Goal: Information Seeking & Learning: Learn about a topic

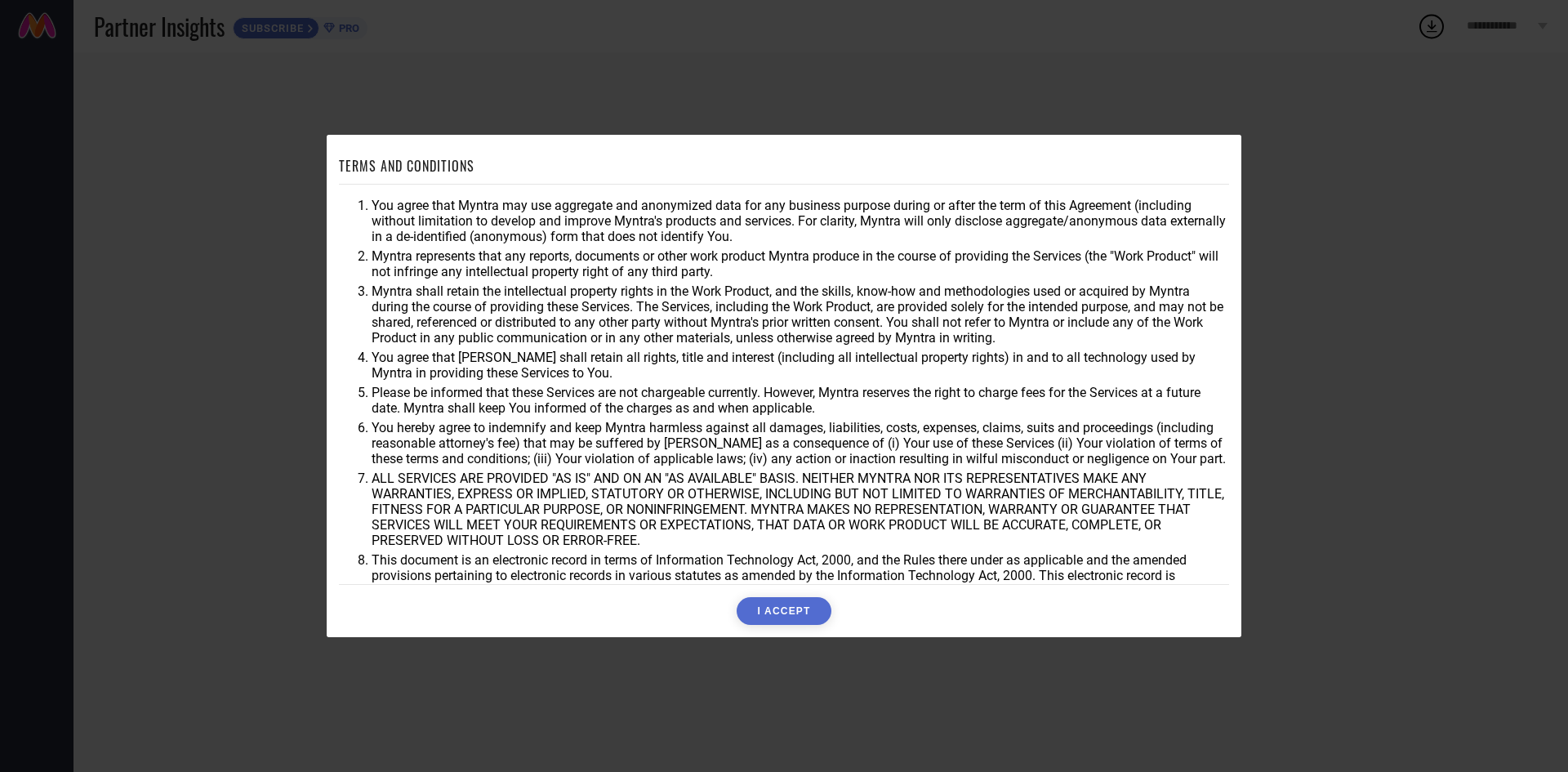
click at [763, 615] on button "I ACCEPT" at bounding box center [784, 611] width 94 height 28
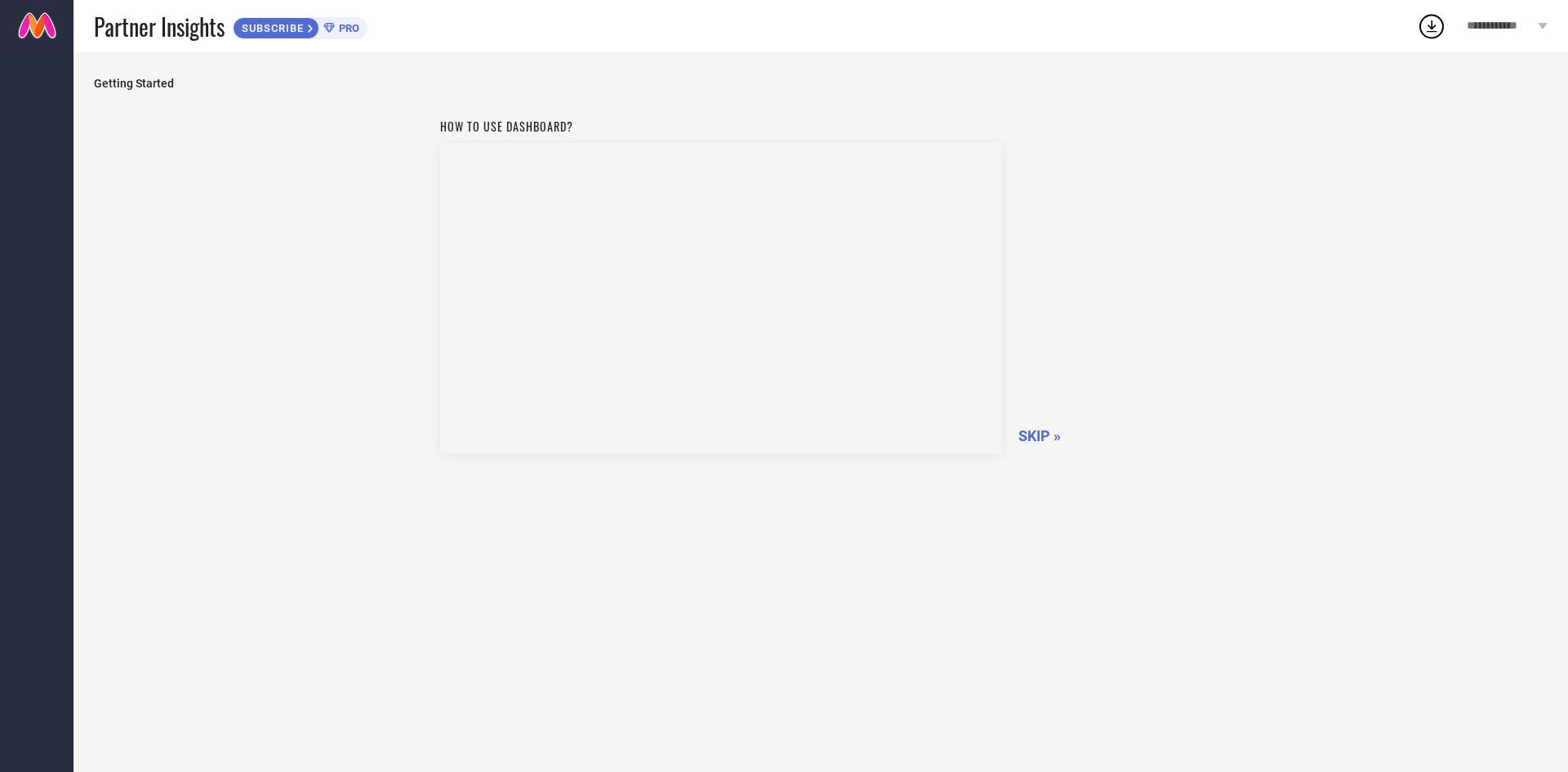
click at [273, 30] on span "SUBSCRIBE" at bounding box center [270, 28] width 74 height 12
click at [1429, 25] on icon at bounding box center [1431, 26] width 29 height 29
click at [1035, 438] on span "SKIP »" at bounding box center [1039, 436] width 43 height 17
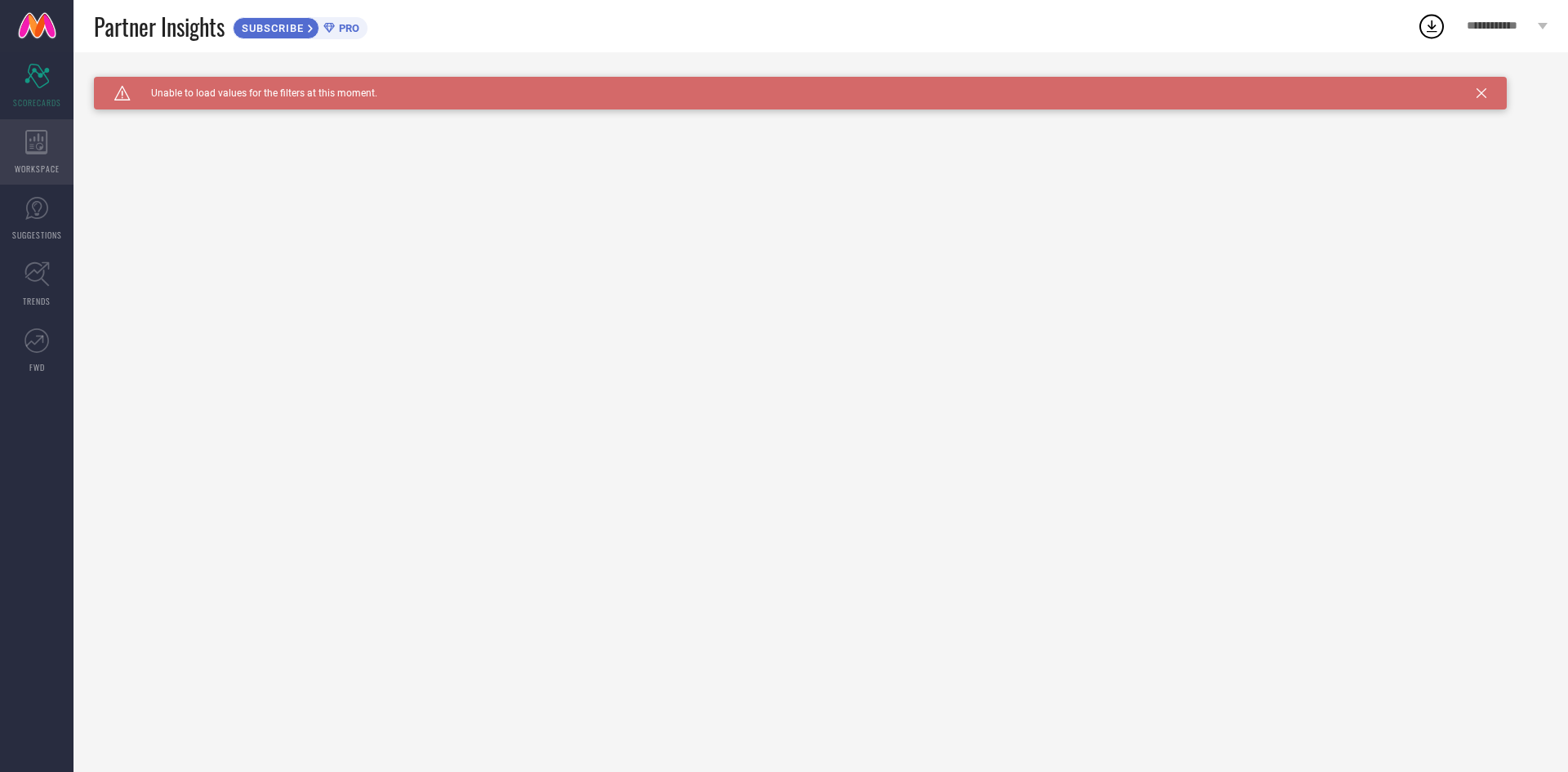
click at [26, 149] on icon at bounding box center [37, 142] width 22 height 25
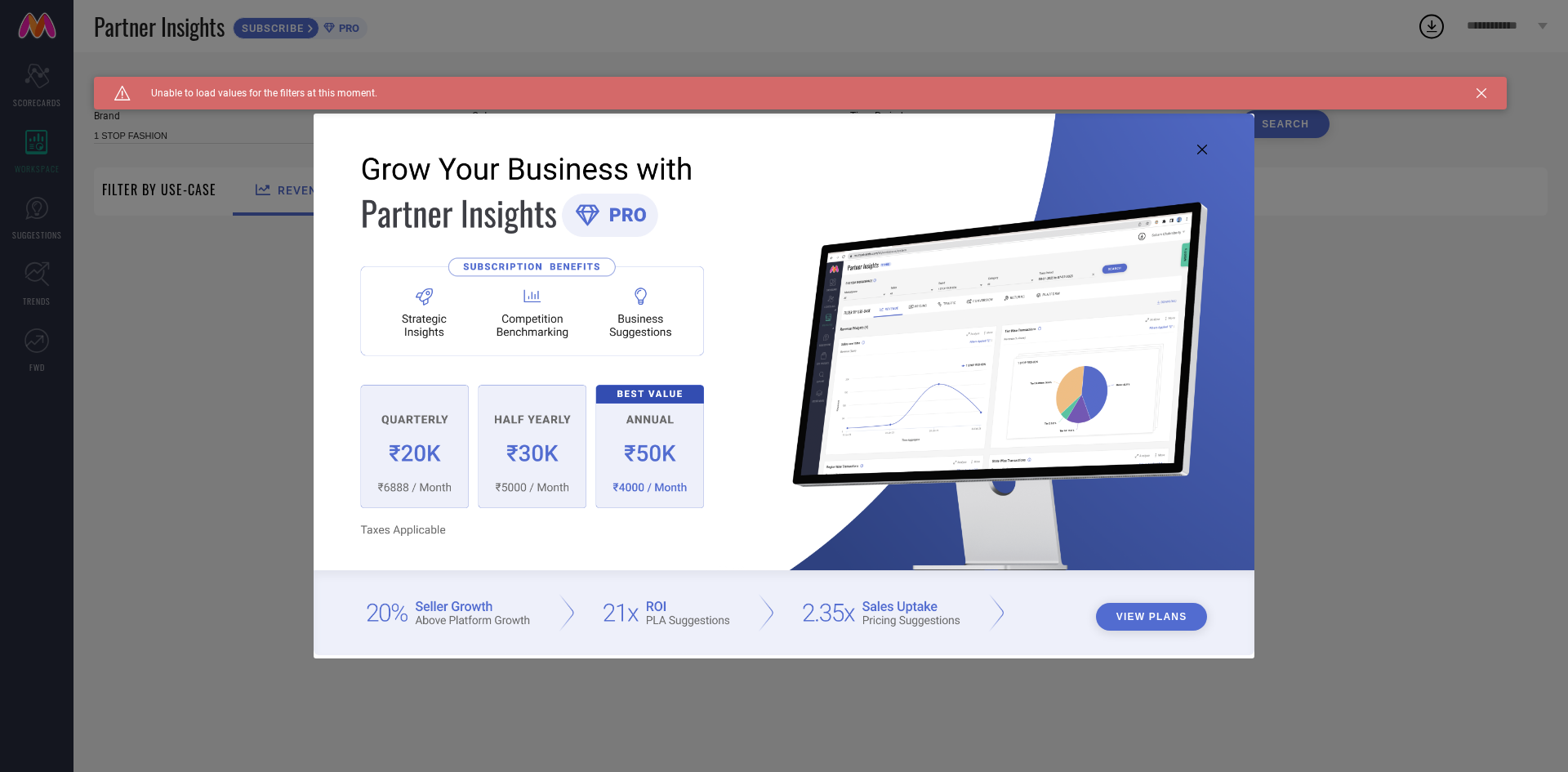
type input "1 STOP FASHION"
type input "All"
click at [1196, 143] on img at bounding box center [784, 384] width 940 height 541
click at [1200, 151] on icon at bounding box center [1201, 149] width 9 height 9
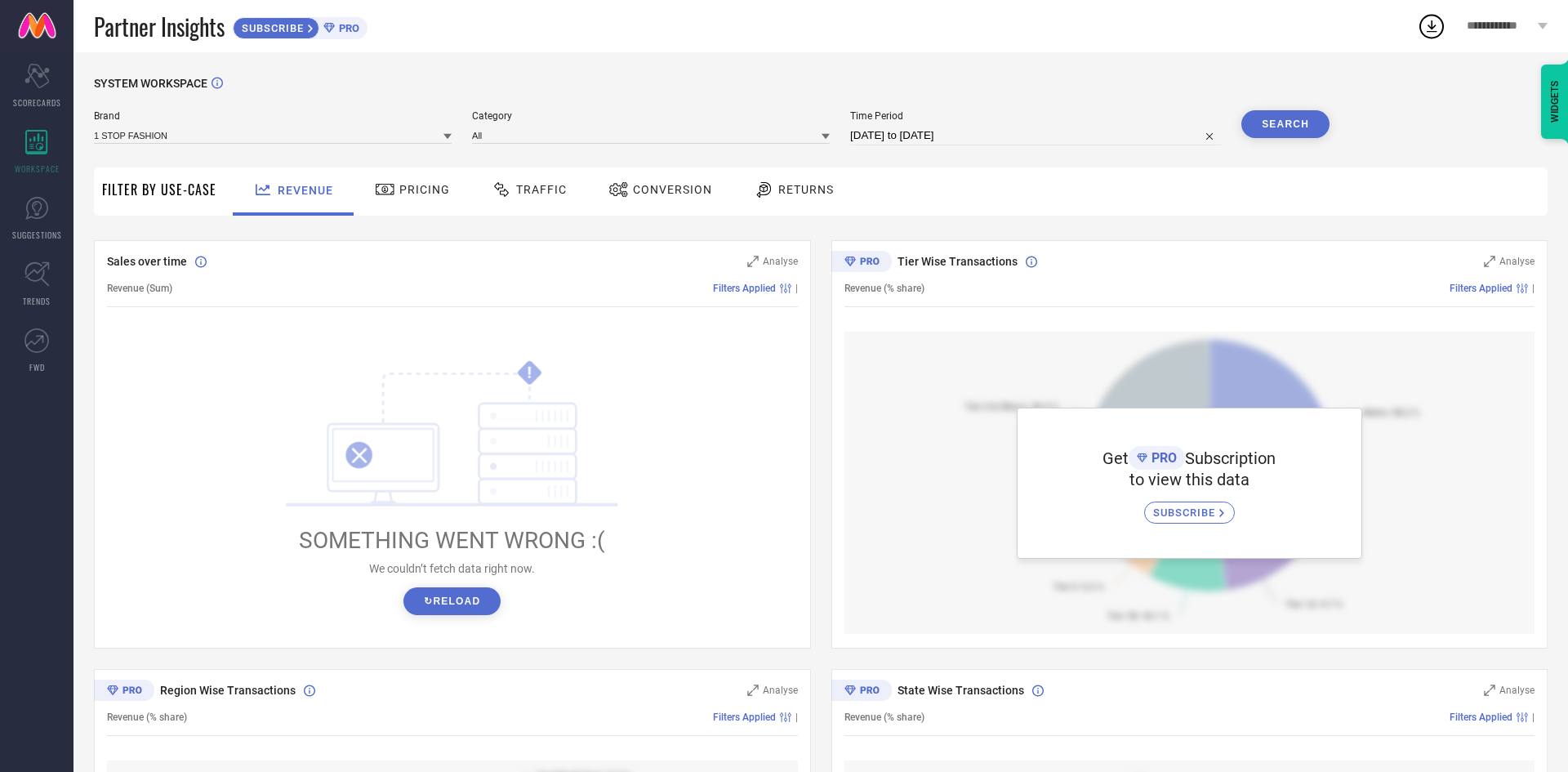
click at [424, 190] on span "Pricing" at bounding box center [424, 189] width 50 height 13
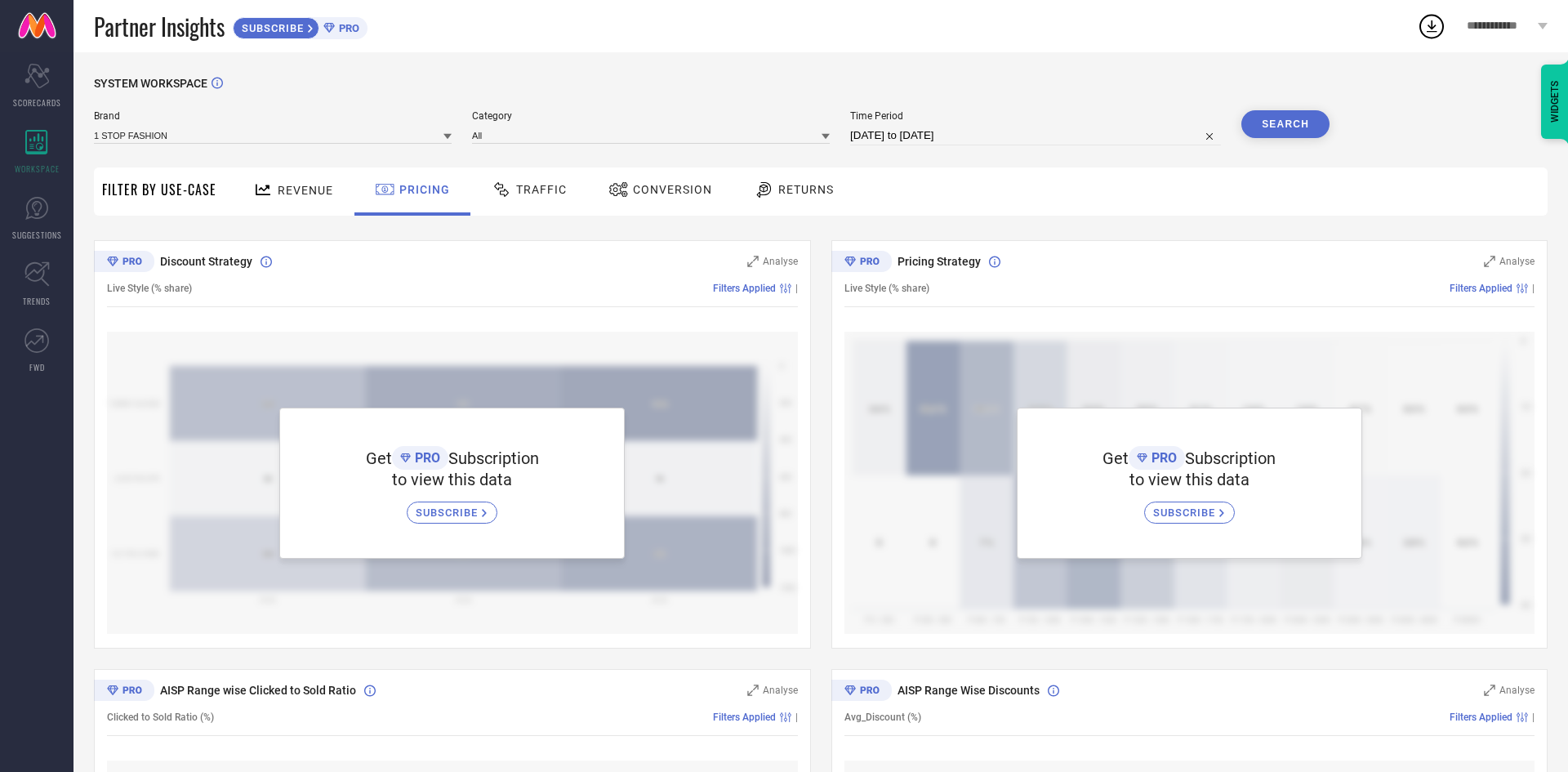
click at [548, 191] on span "Traffic" at bounding box center [541, 189] width 50 height 13
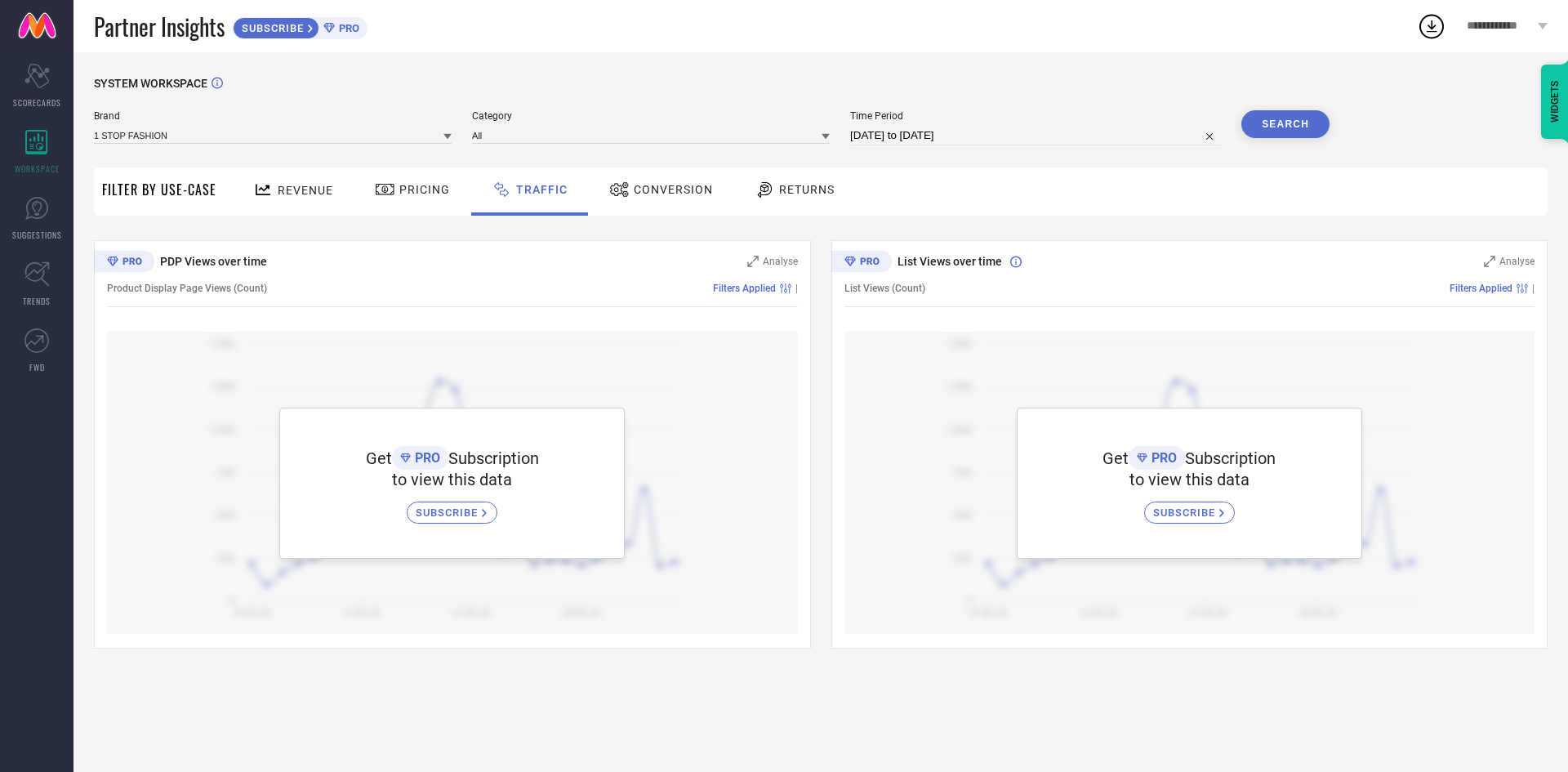
click at [662, 194] on span "Conversion" at bounding box center [673, 189] width 79 height 13
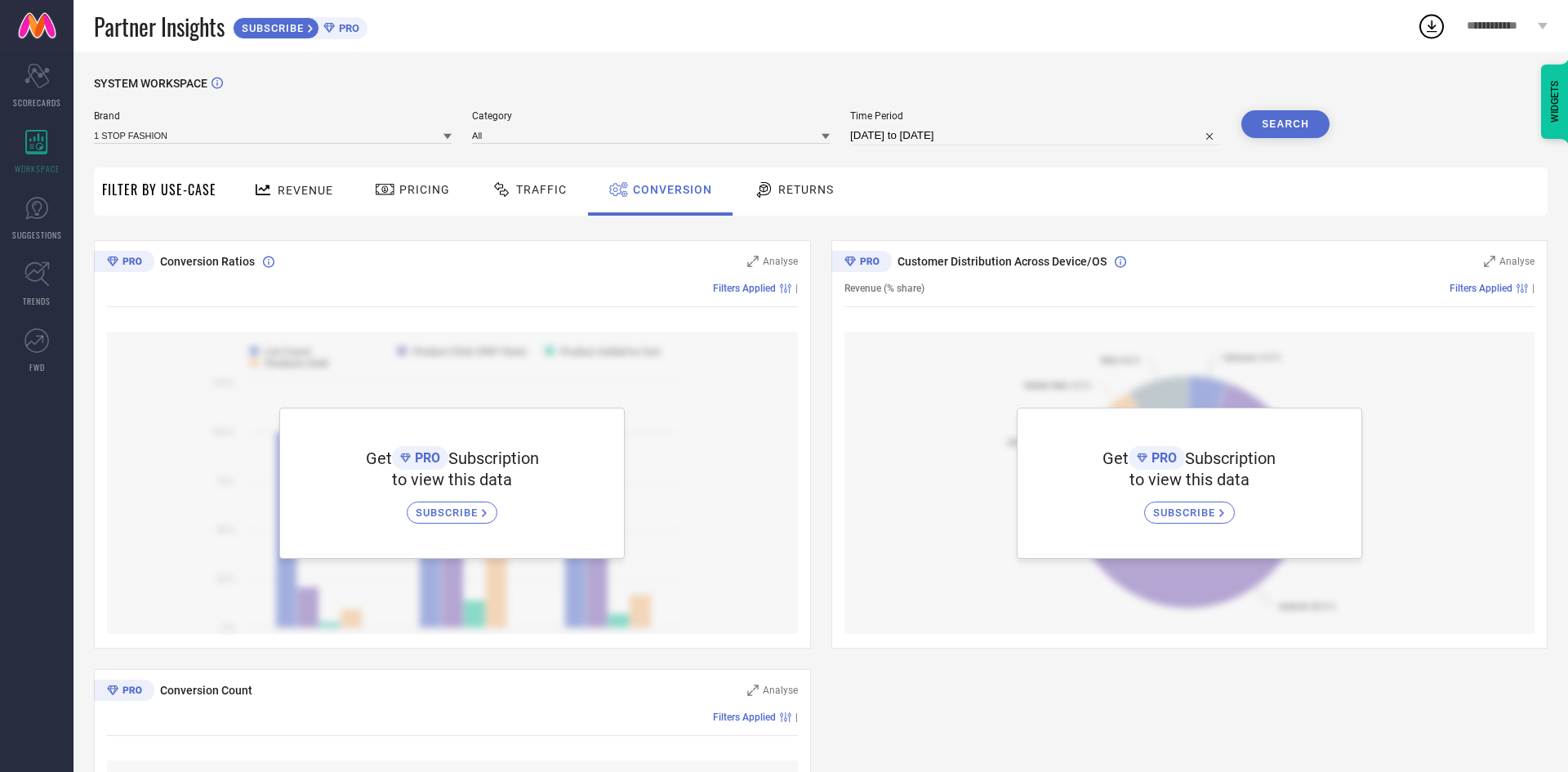
click at [530, 204] on div "Traffic" at bounding box center [529, 191] width 116 height 49
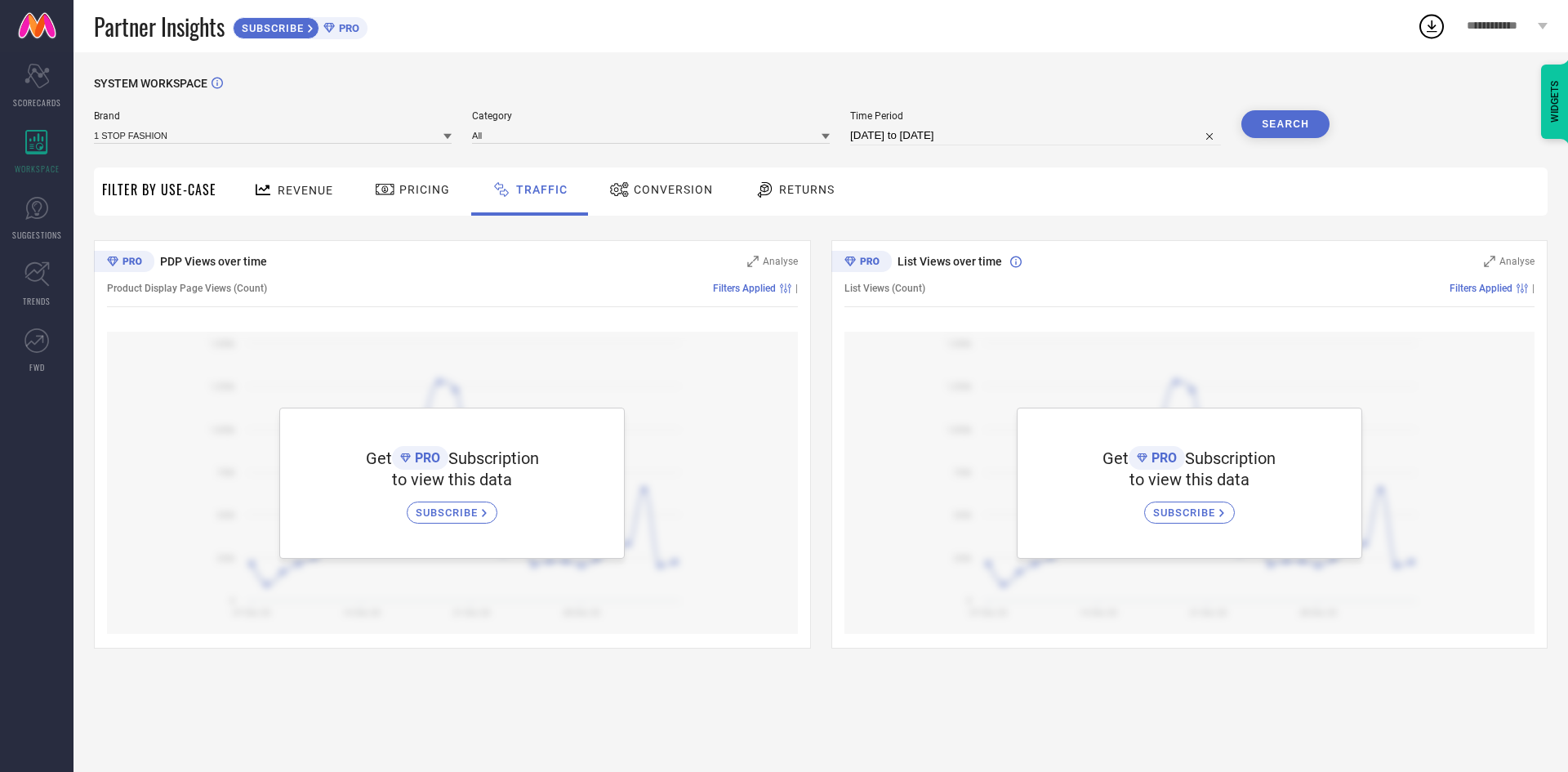
click at [419, 191] on span "Pricing" at bounding box center [424, 189] width 50 height 13
